Goal: Check status

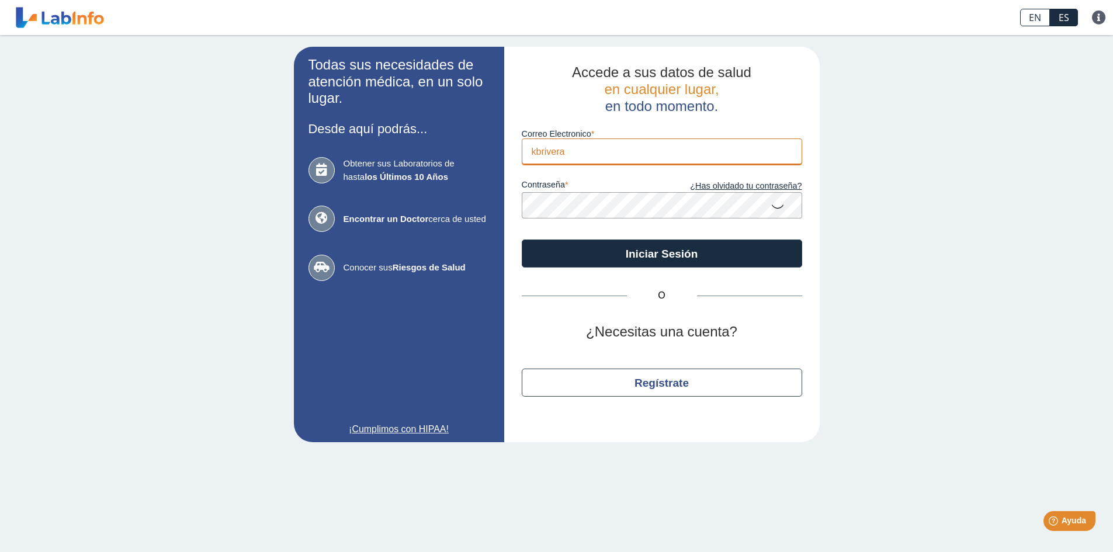
click at [578, 157] on input "kbrivera" at bounding box center [662, 151] width 280 height 26
click at [772, 201] on icon at bounding box center [777, 205] width 14 height 23
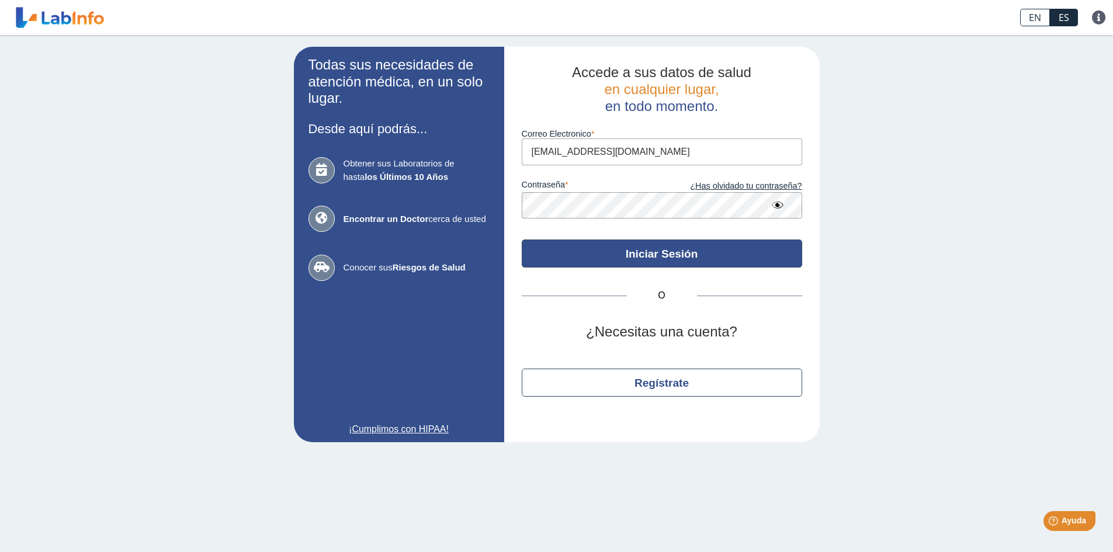
click at [646, 256] on button "Iniciar Sesión" at bounding box center [662, 253] width 280 height 28
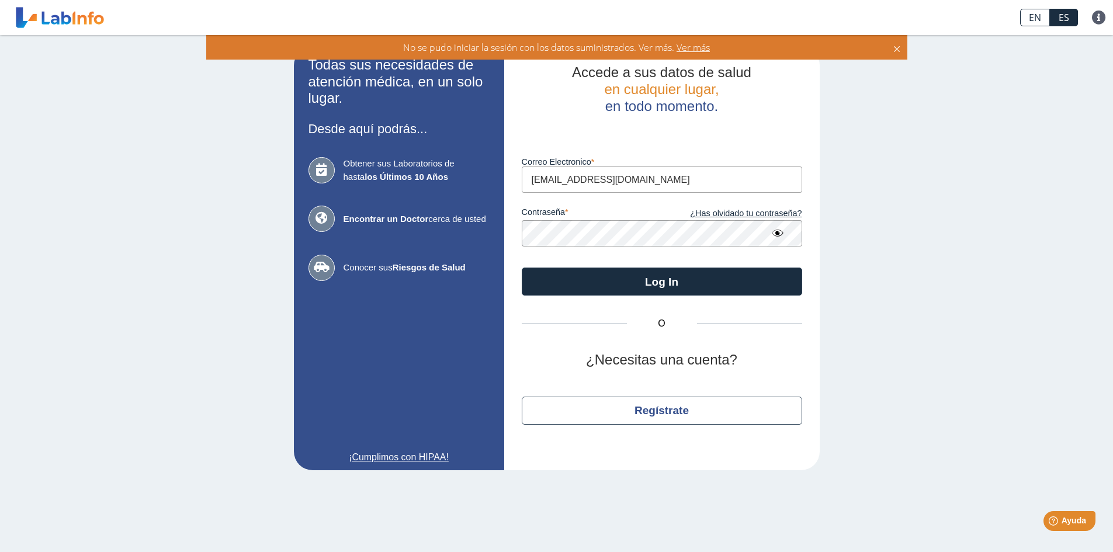
click at [564, 185] on input "[EMAIL_ADDRESS][DOMAIN_NAME]" at bounding box center [662, 179] width 280 height 26
type input "[EMAIL_ADDRESS][DOMAIN_NAME]"
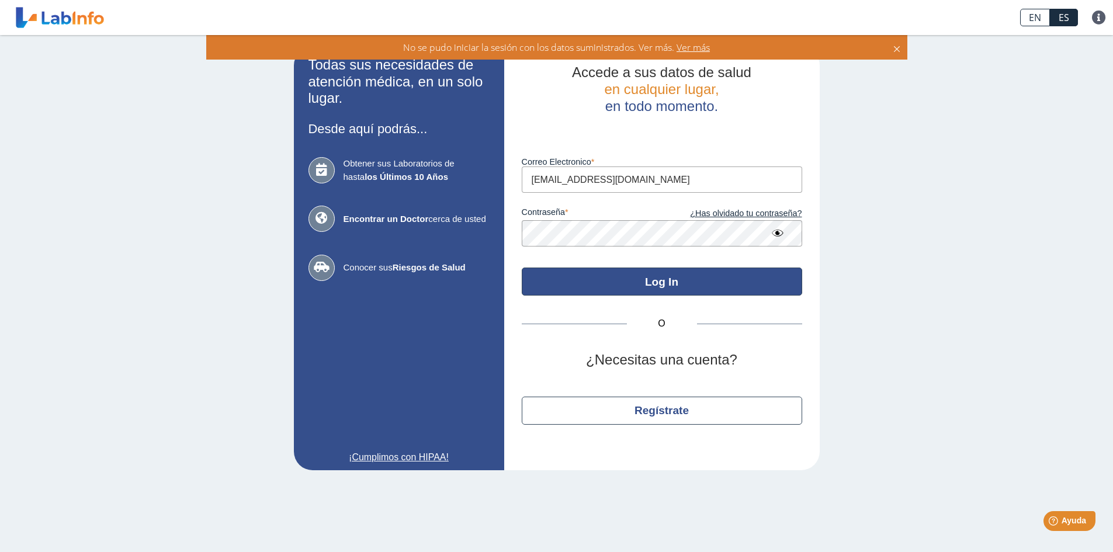
click at [688, 286] on button "Log In" at bounding box center [662, 281] width 280 height 28
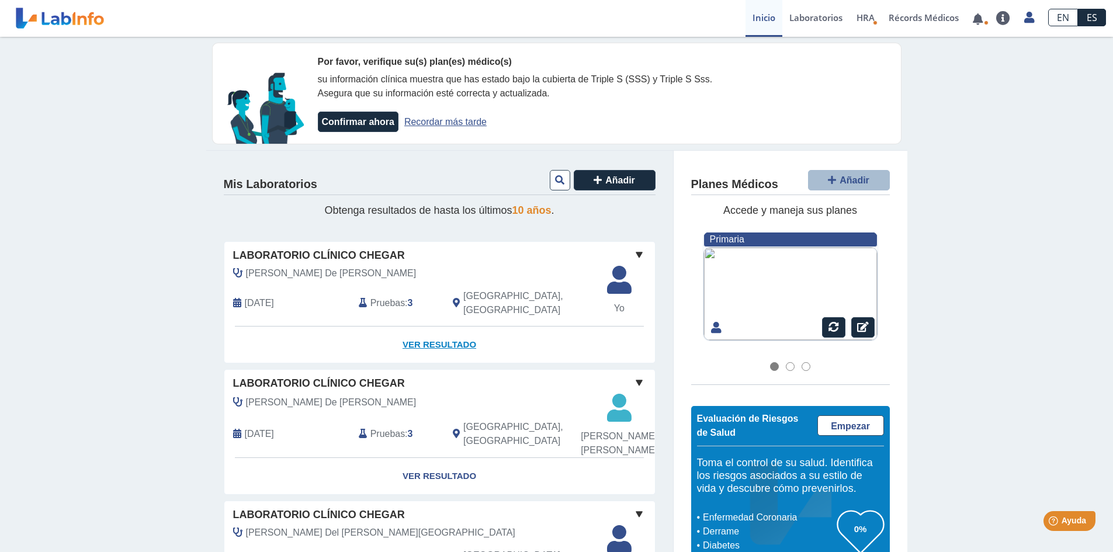
click at [436, 340] on link "Ver Resultado" at bounding box center [439, 344] width 430 height 37
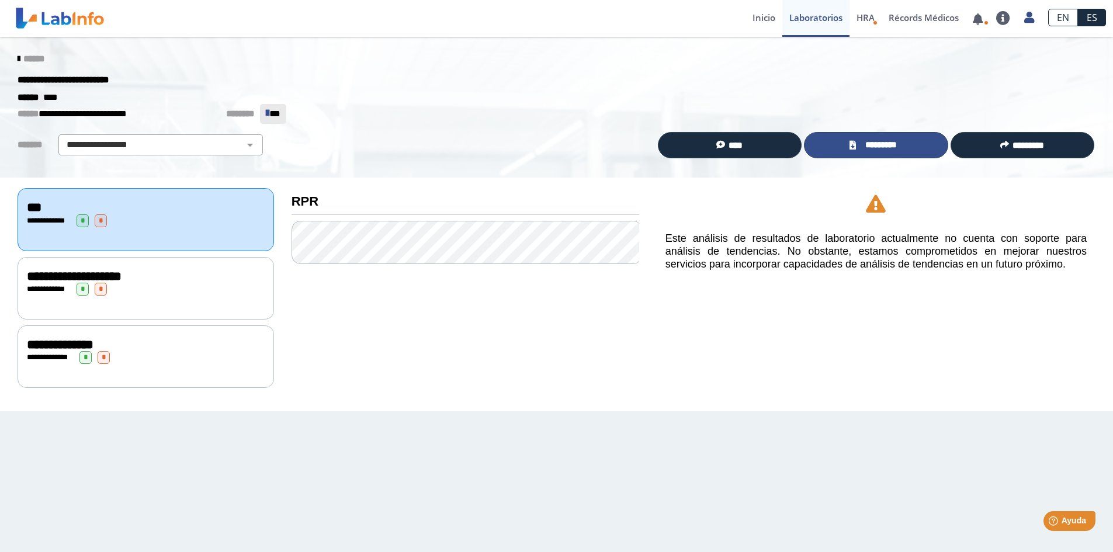
click at [884, 145] on span "*********" at bounding box center [880, 144] width 43 height 13
